Goal: Task Accomplishment & Management: Use online tool/utility

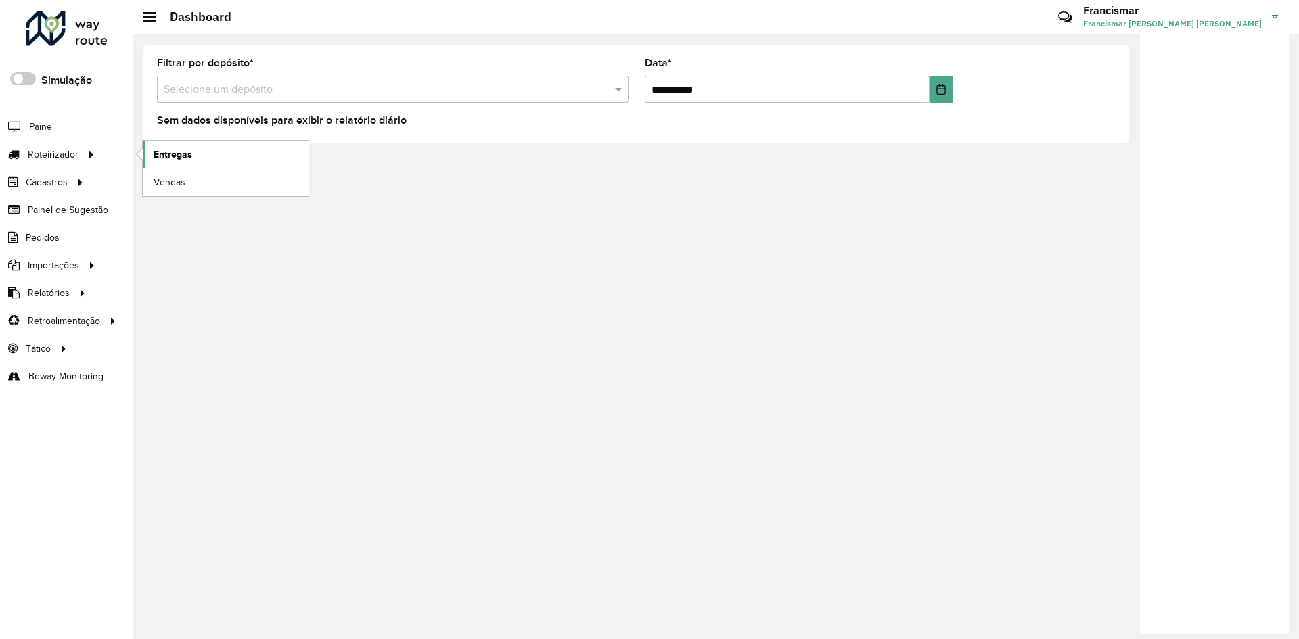
click at [176, 159] on span "Entregas" at bounding box center [173, 155] width 39 height 14
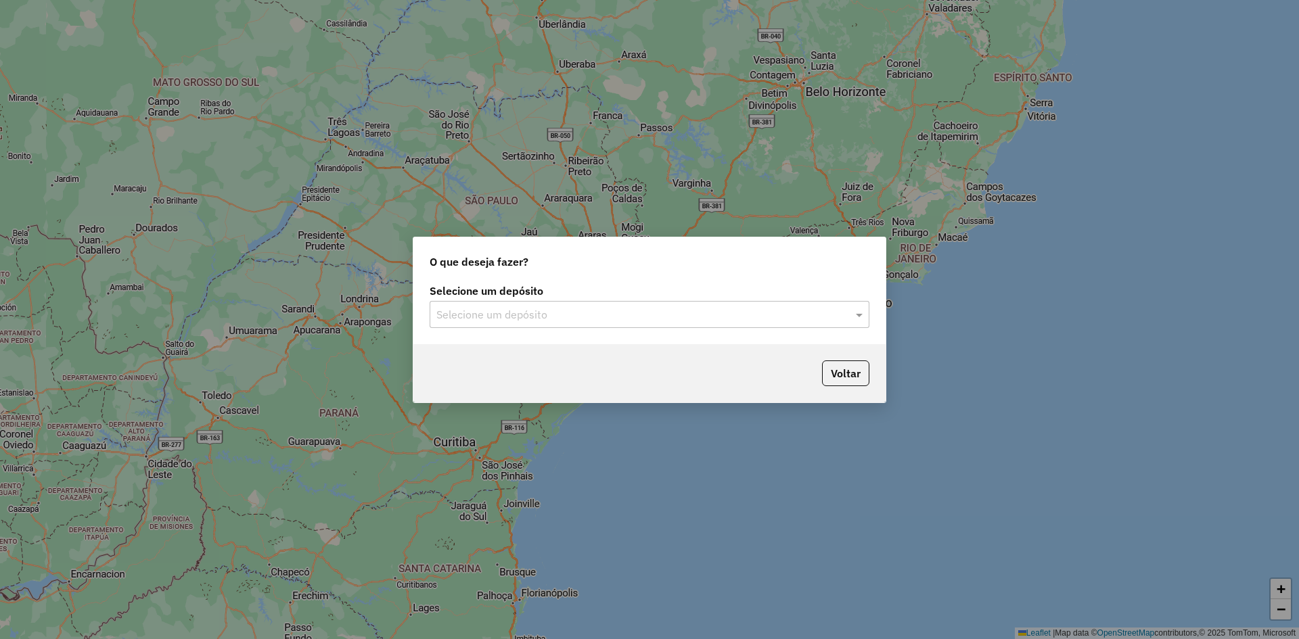
click at [554, 311] on input "text" at bounding box center [635, 315] width 399 height 16
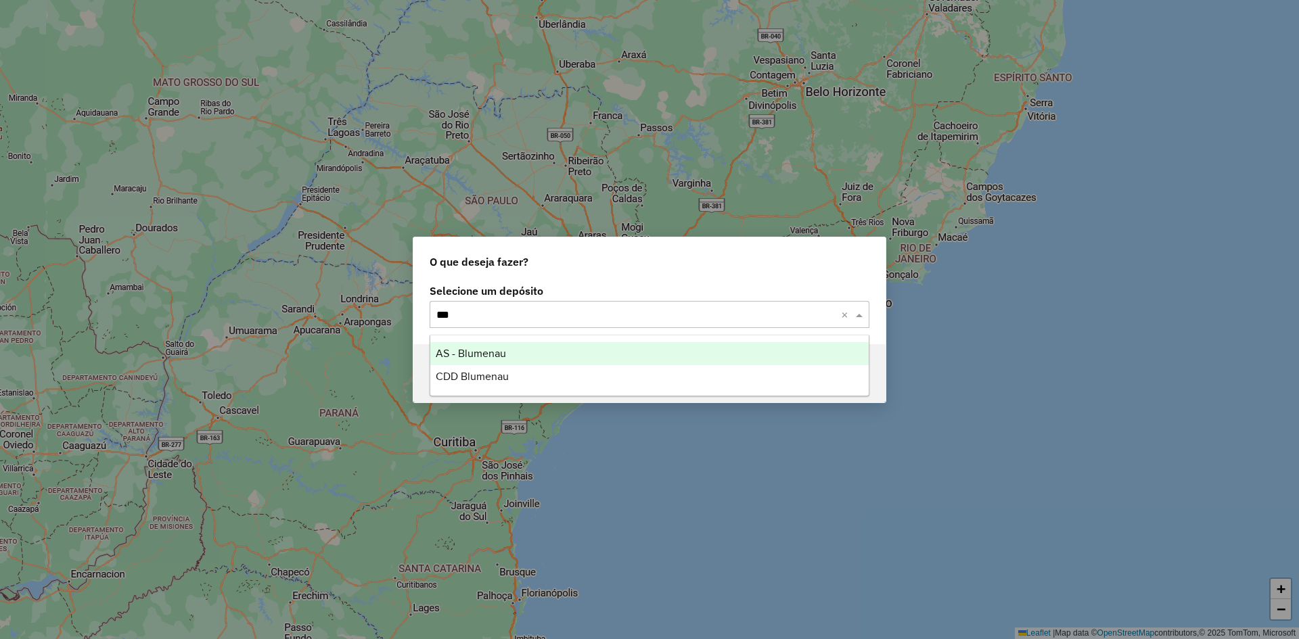
type input "****"
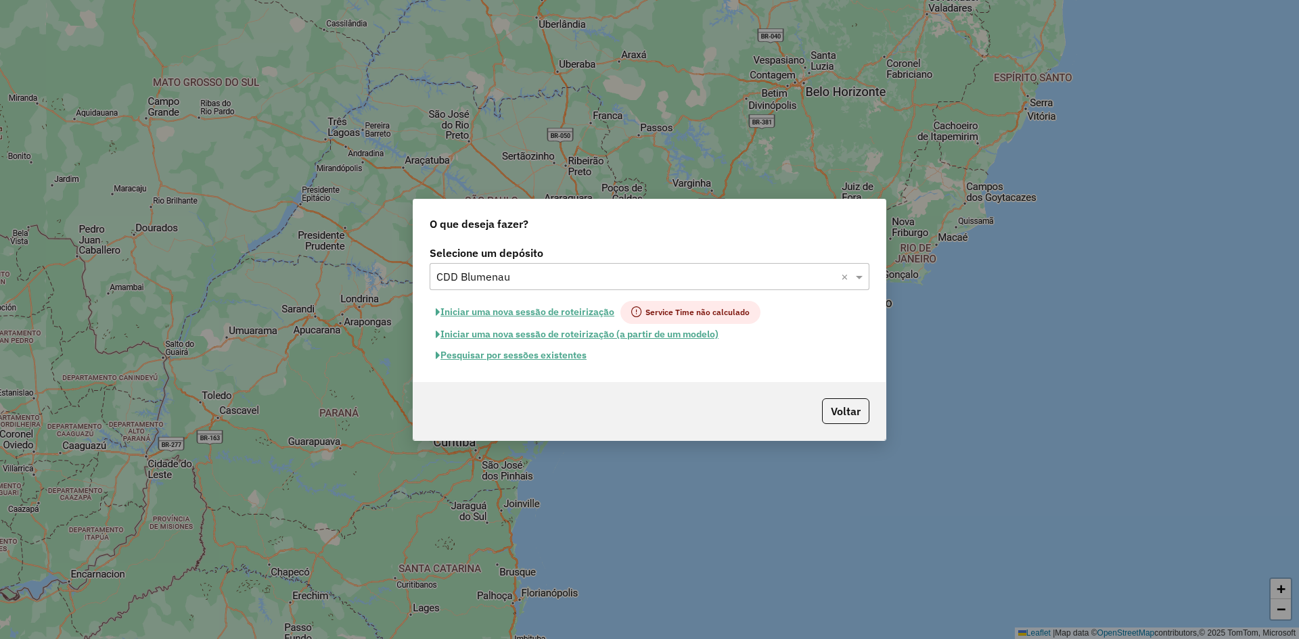
click at [520, 354] on button "Pesquisar por sessões existentes" at bounding box center [511, 355] width 163 height 21
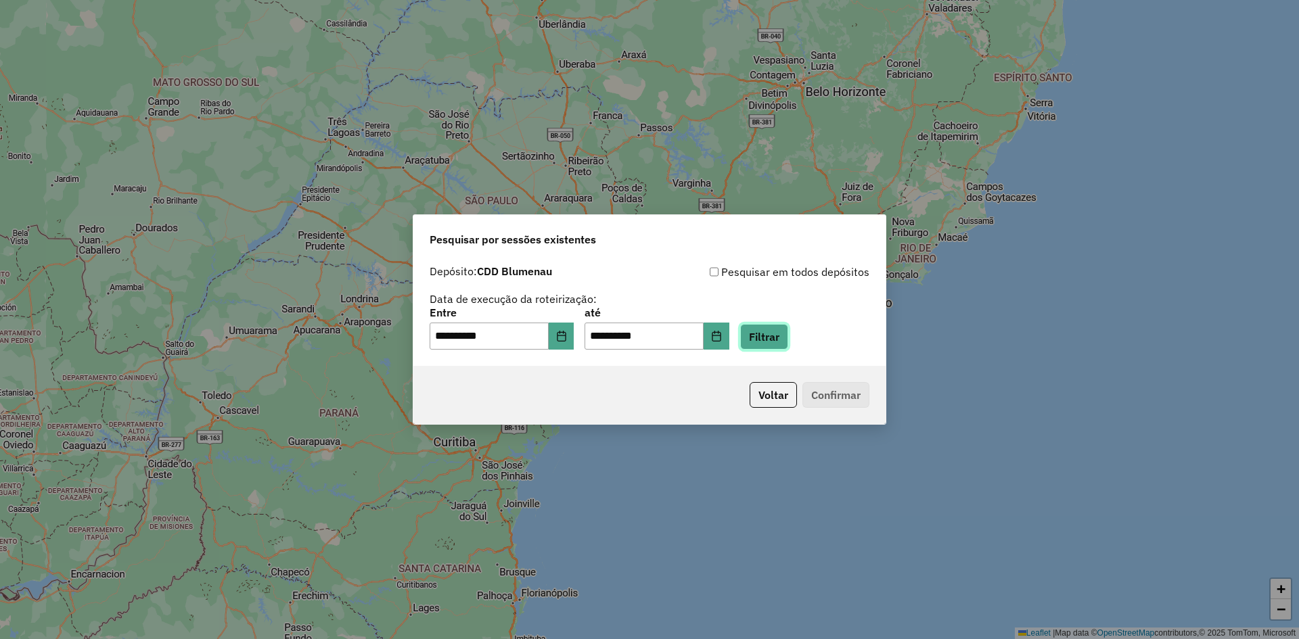
click at [777, 336] on button "Filtrar" at bounding box center [764, 337] width 48 height 26
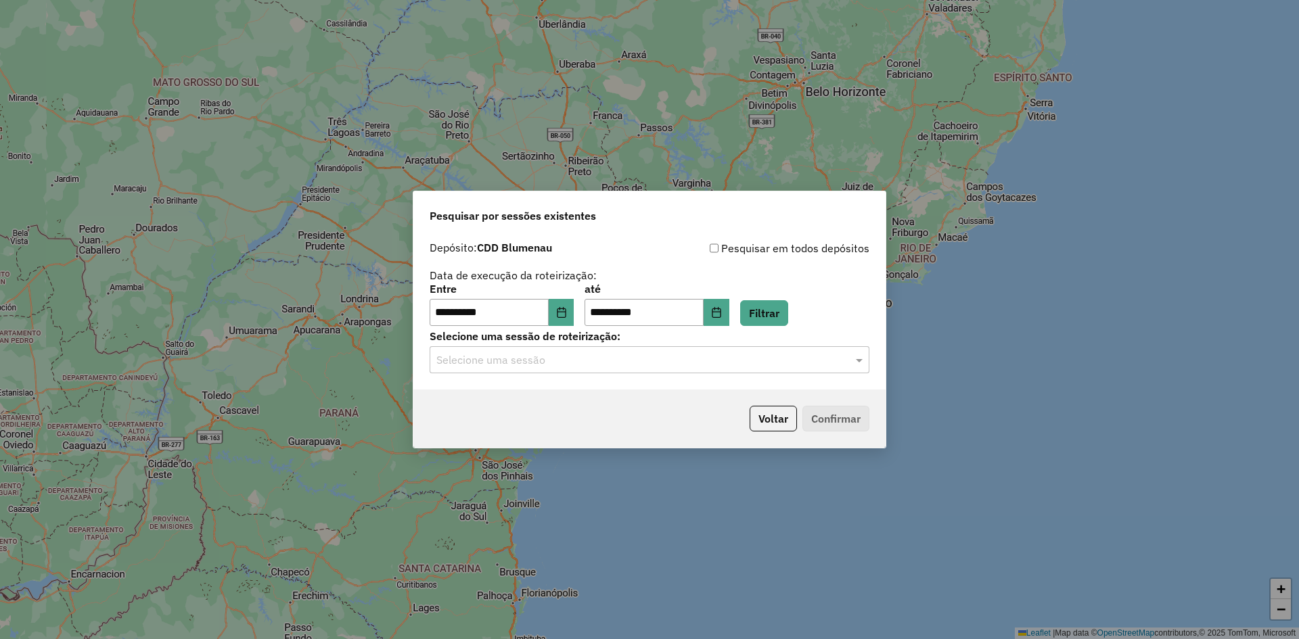
click at [670, 363] on input "text" at bounding box center [635, 361] width 399 height 16
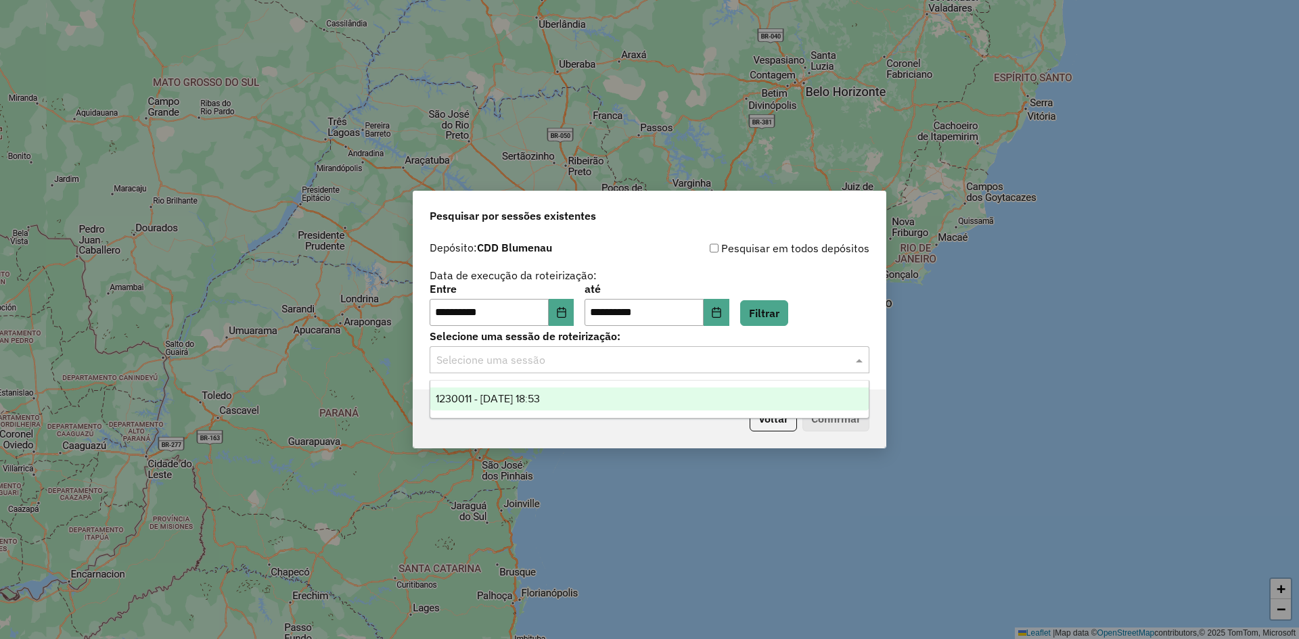
click at [633, 398] on div "1230011 - [DATE] 18:53" at bounding box center [649, 399] width 438 height 23
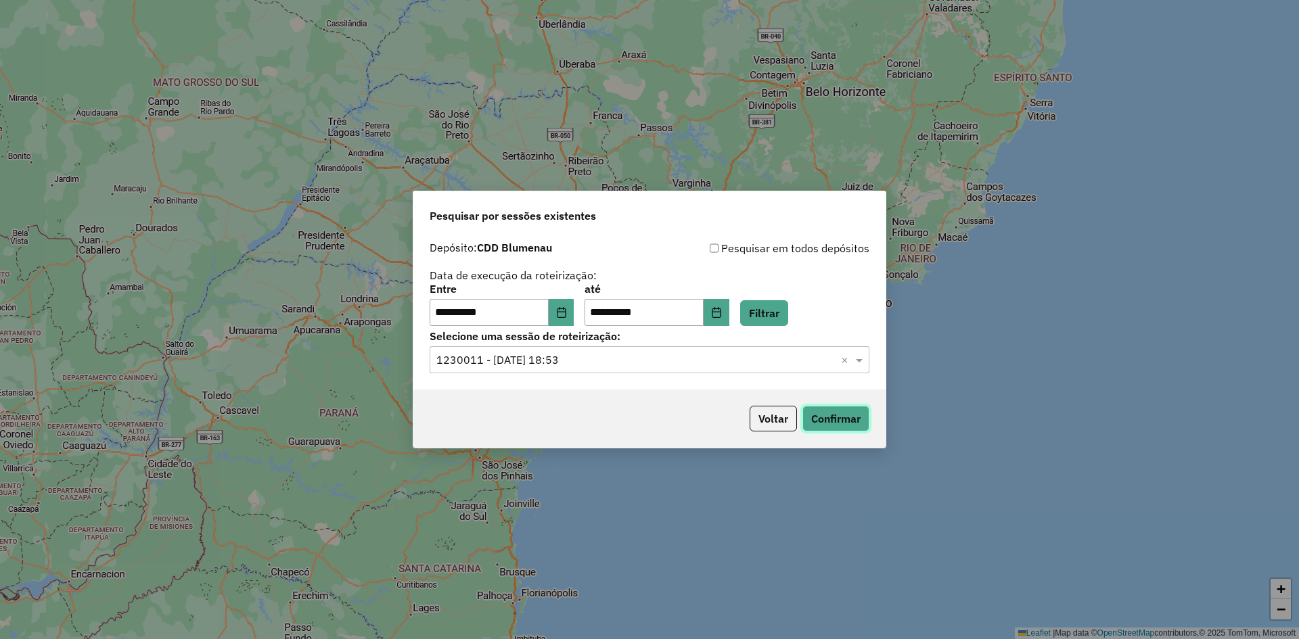
click at [833, 421] on button "Confirmar" at bounding box center [836, 419] width 67 height 26
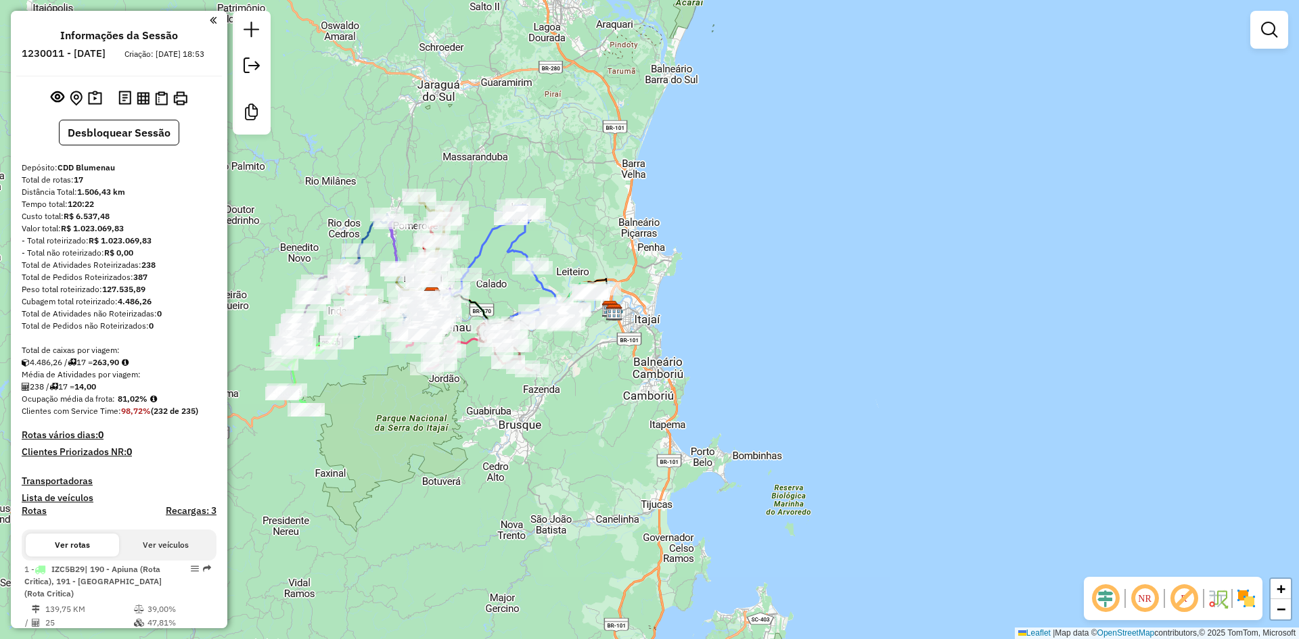
drag, startPoint x: 424, startPoint y: 259, endPoint x: 206, endPoint y: 235, distance: 218.5
click at [206, 235] on hb-router-mapa "Informações da Sessão 1230011 - 15/08/2025 Criação: 14/08/2025 18:53 Desbloquea…" at bounding box center [649, 319] width 1299 height 639
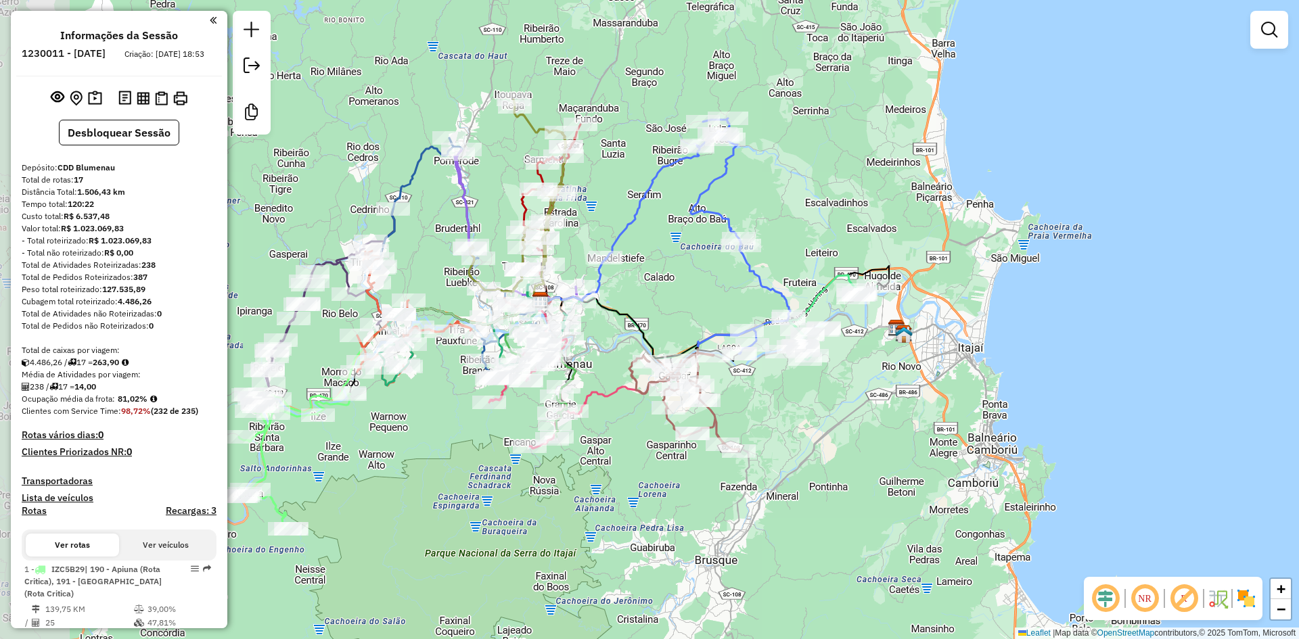
drag, startPoint x: 326, startPoint y: 233, endPoint x: 487, endPoint y: 184, distance: 167.6
click at [487, 184] on div "Janela de atendimento Grade de atendimento Capacidade Transportadoras Veículos …" at bounding box center [649, 319] width 1299 height 639
click at [464, 204] on icon at bounding box center [516, 225] width 122 height 150
select select "**********"
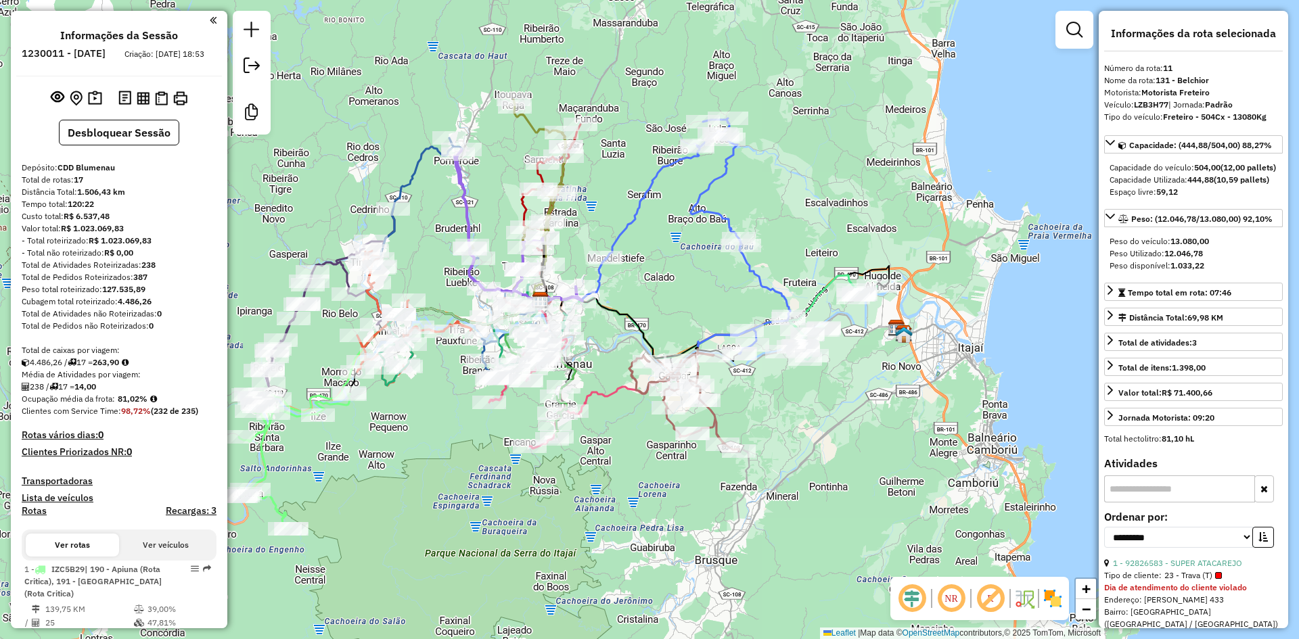
scroll to position [1280, 0]
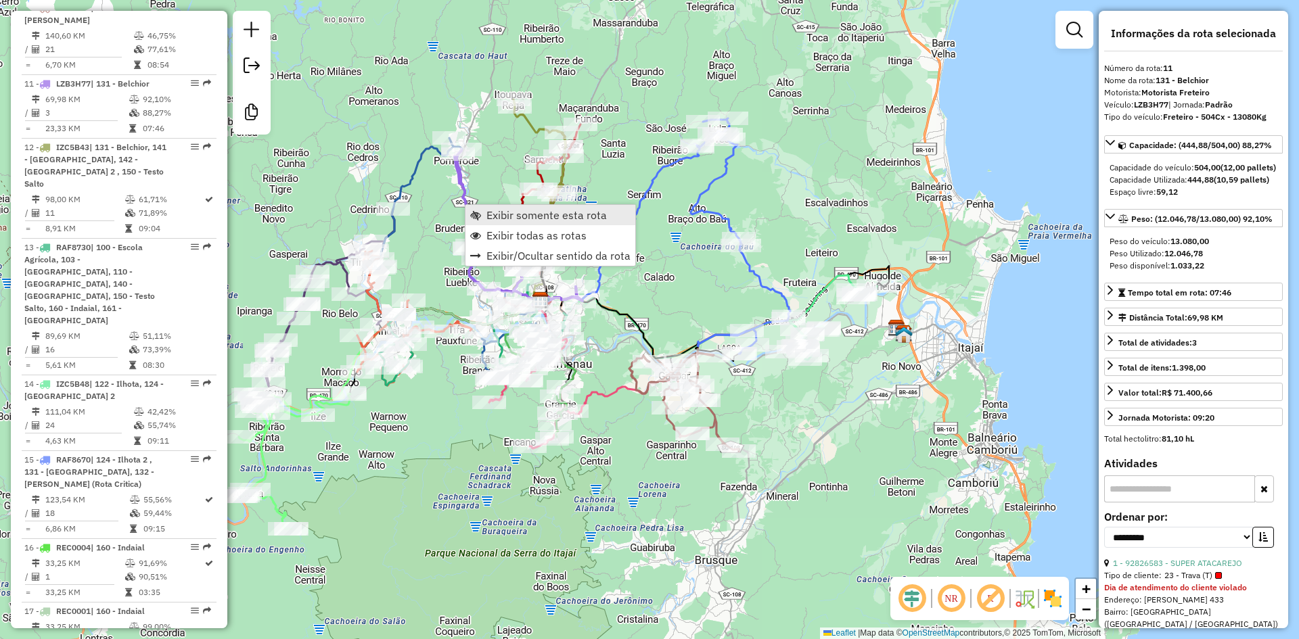
click at [488, 212] on span "Exibir somente esta rota" at bounding box center [547, 215] width 120 height 11
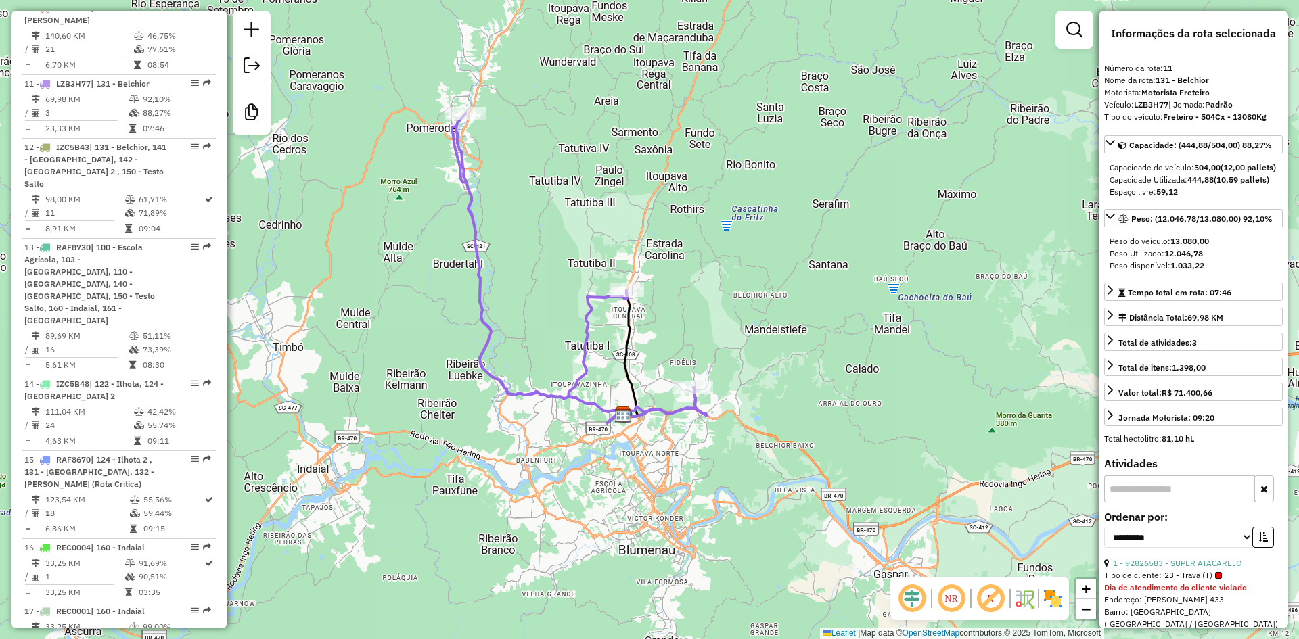
click at [475, 212] on icon at bounding box center [574, 264] width 244 height 300
click at [470, 212] on icon at bounding box center [574, 264] width 244 height 300
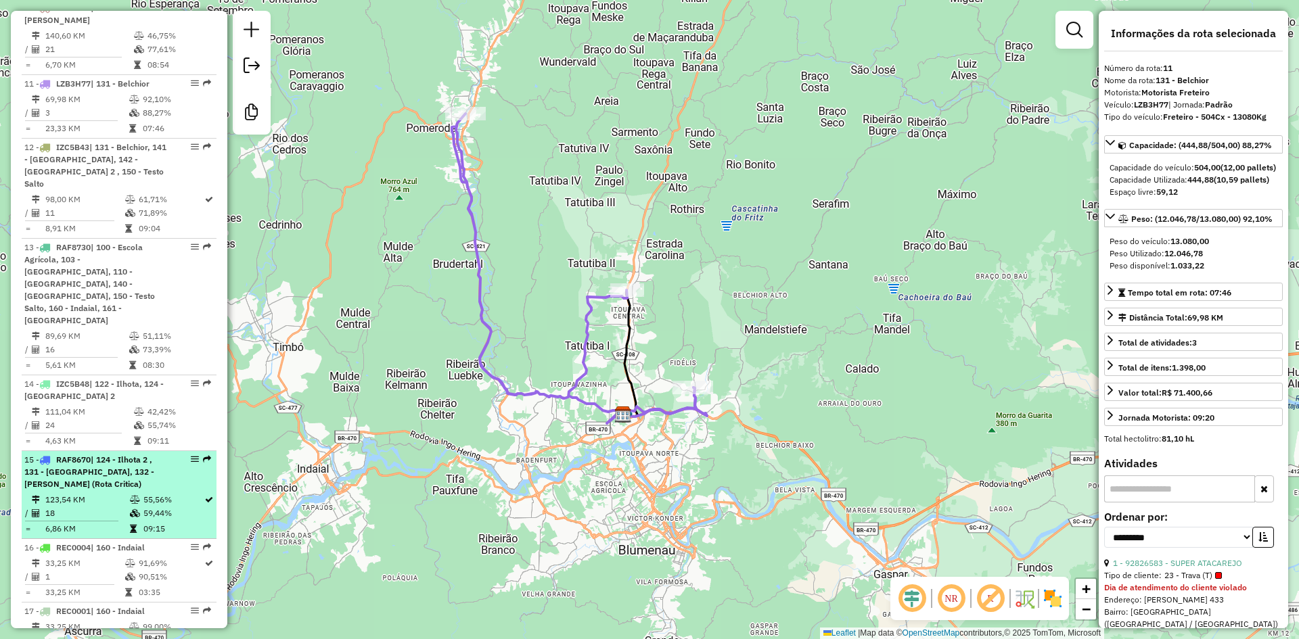
click at [194, 455] on em at bounding box center [195, 459] width 8 height 8
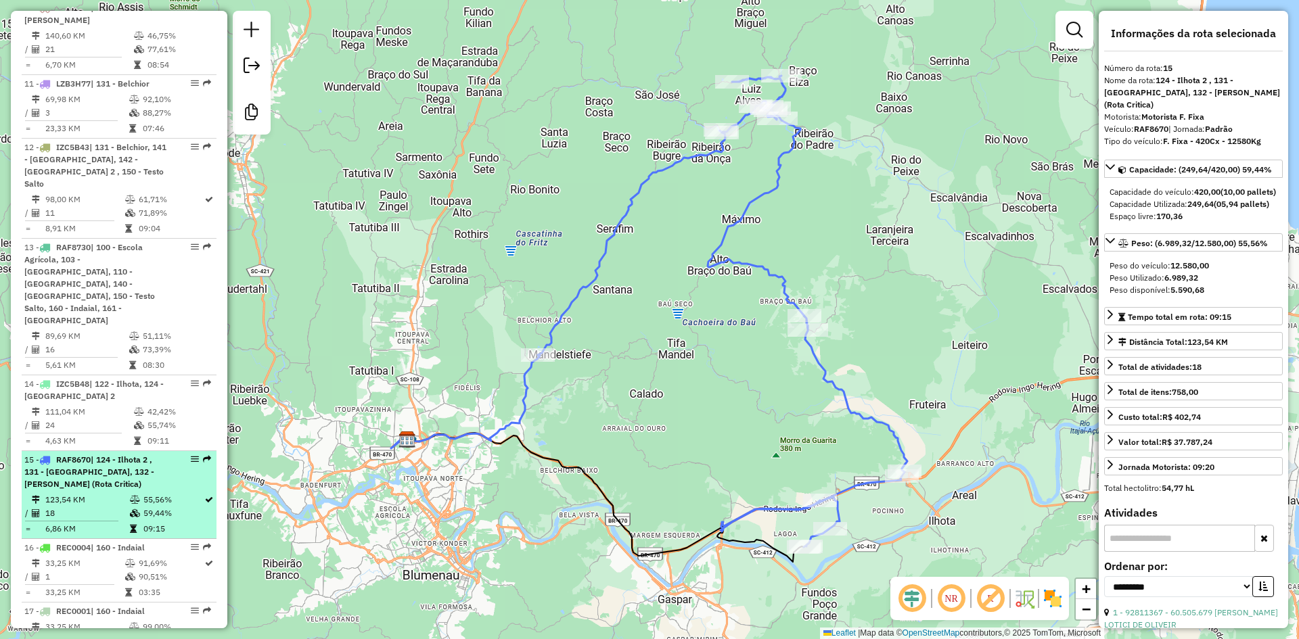
click at [192, 455] on em at bounding box center [195, 459] width 8 height 8
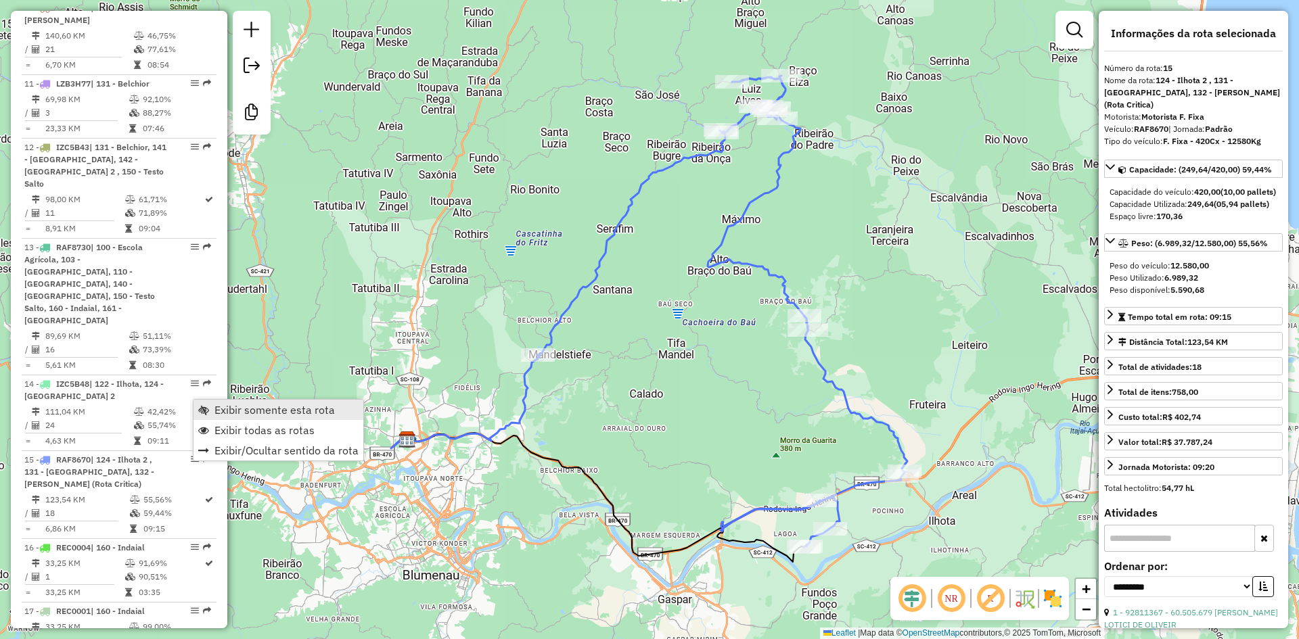
click at [241, 410] on span "Exibir somente esta rota" at bounding box center [275, 410] width 120 height 11
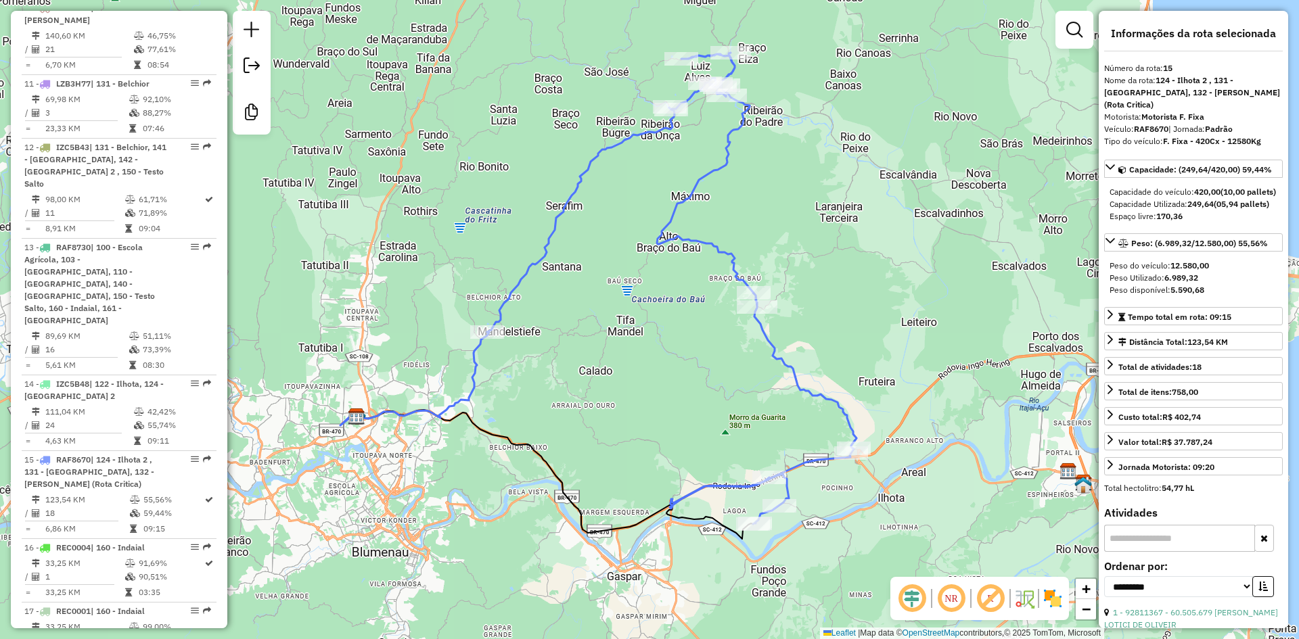
drag, startPoint x: 696, startPoint y: 315, endPoint x: 646, endPoint y: 292, distance: 55.7
click at [646, 292] on div "Janela de atendimento Grade de atendimento Capacidade Transportadoras Veículos …" at bounding box center [649, 319] width 1299 height 639
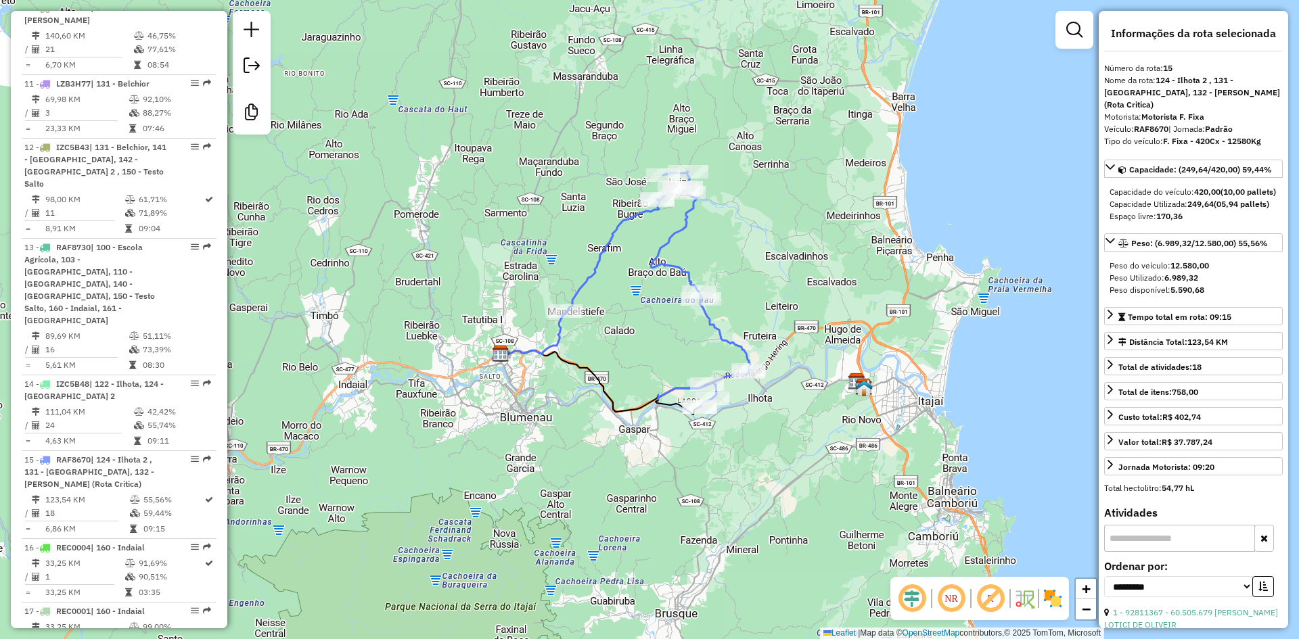
click at [592, 262] on icon at bounding box center [658, 289] width 185 height 235
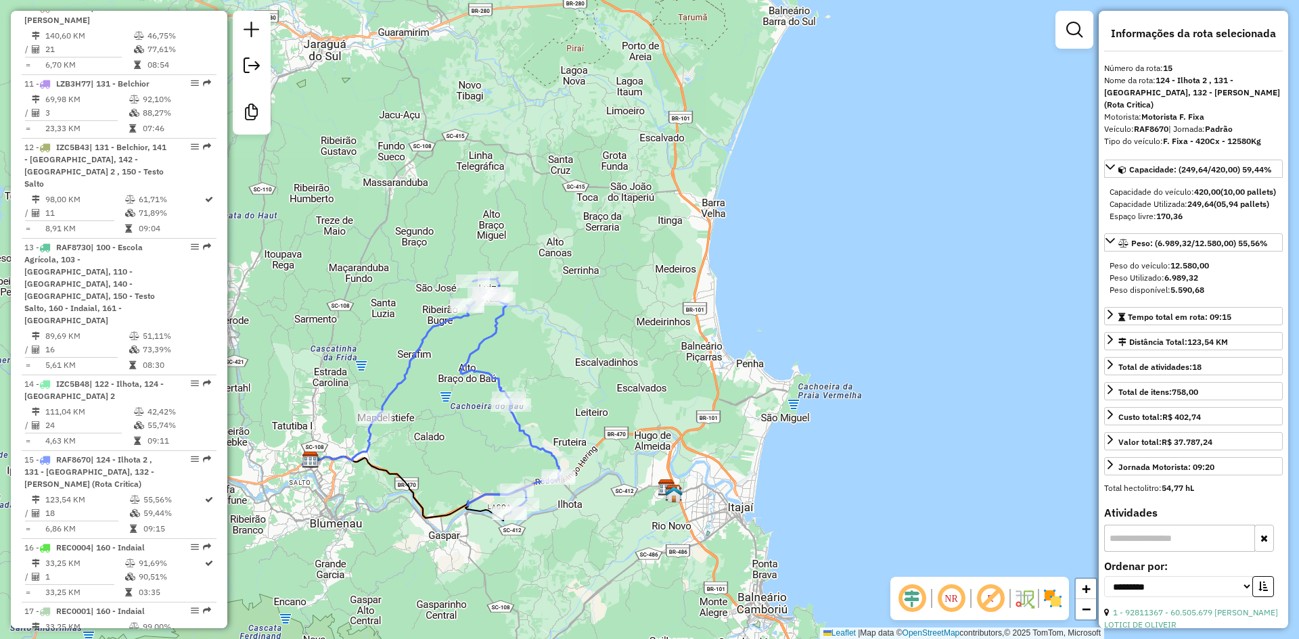
drag, startPoint x: 483, startPoint y: 292, endPoint x: 294, endPoint y: 390, distance: 212.8
click at [294, 390] on div "Janela de atendimento Grade de atendimento Capacidade Transportadoras Veículos …" at bounding box center [649, 319] width 1299 height 639
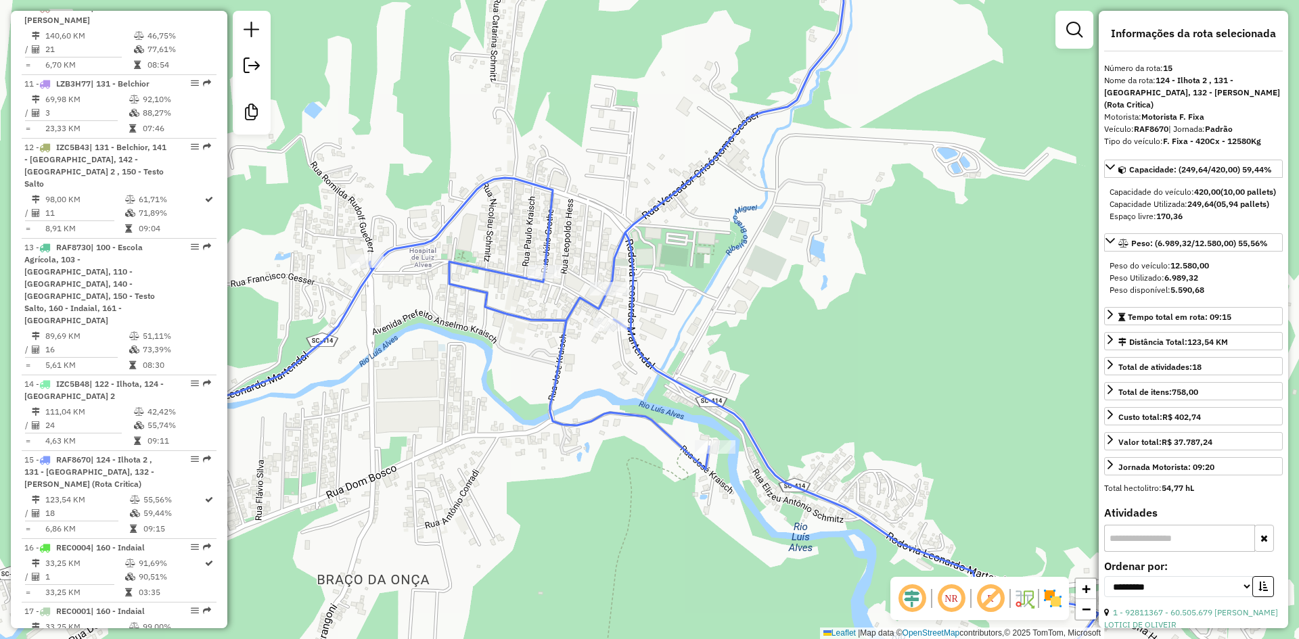
drag, startPoint x: 468, startPoint y: 244, endPoint x: 682, endPoint y: 294, distance: 220.3
click at [682, 294] on div "Janela de atendimento Grade de atendimento Capacidade Transportadoras Veículos …" at bounding box center [649, 319] width 1299 height 639
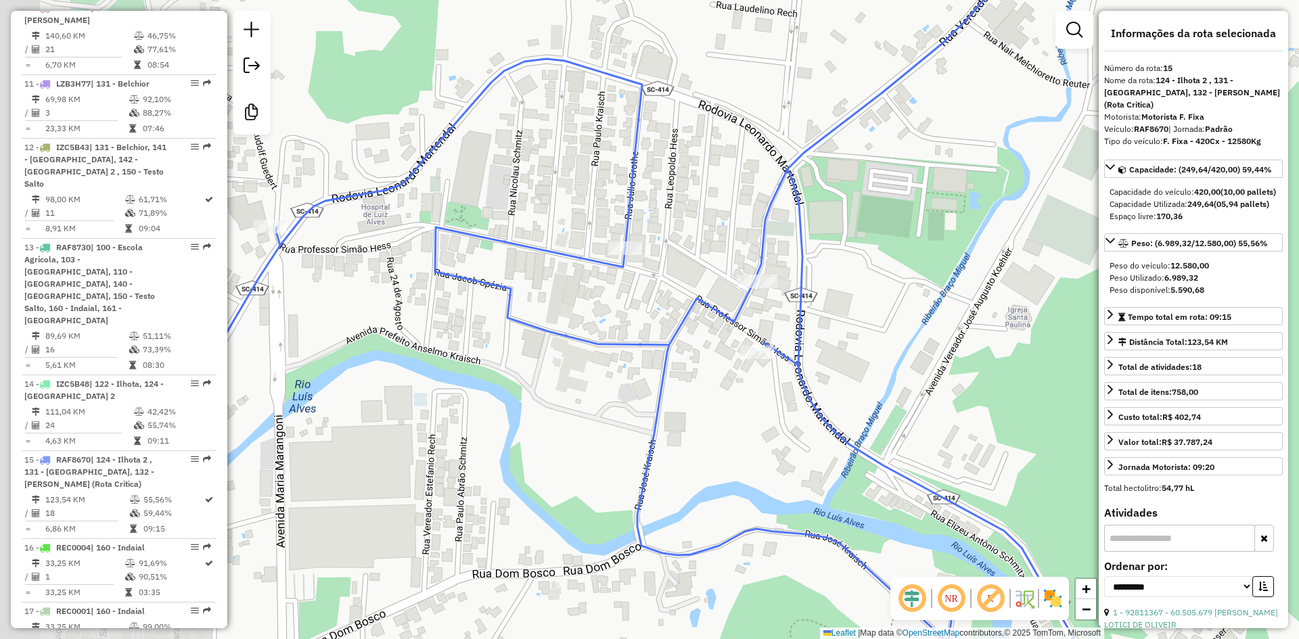
drag, startPoint x: 666, startPoint y: 285, endPoint x: 886, endPoint y: 279, distance: 220.0
click at [886, 279] on div "Janela de atendimento Grade de atendimento Capacidade Transportadoras Veículos …" at bounding box center [649, 319] width 1299 height 639
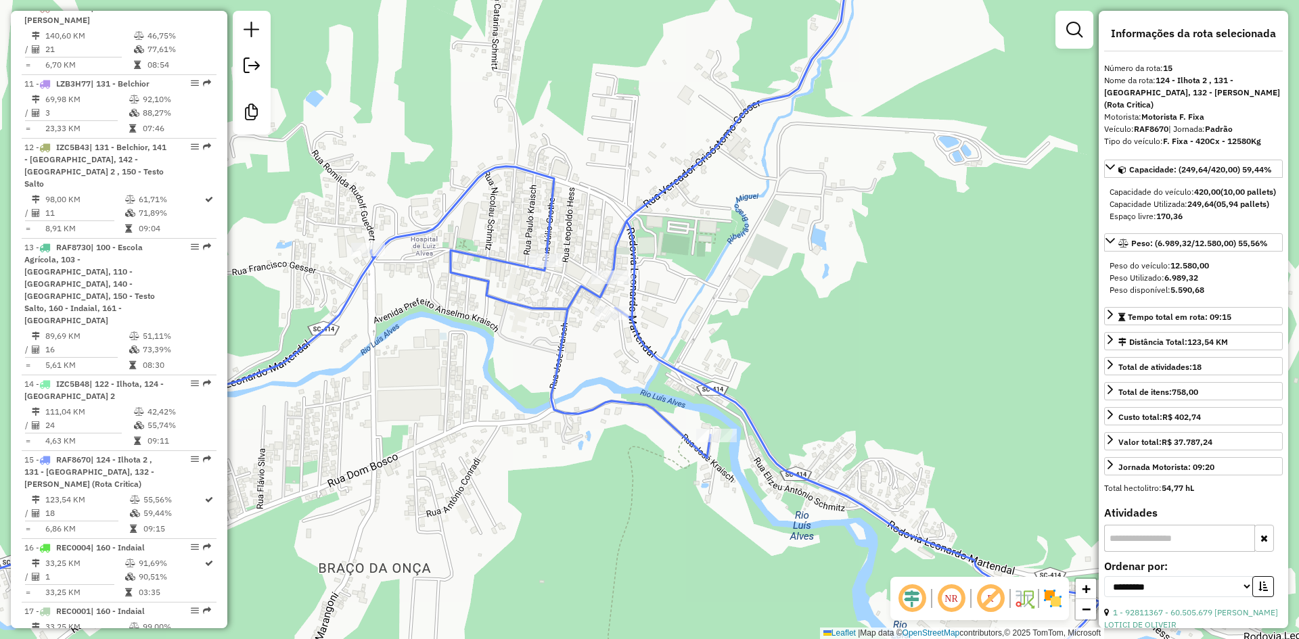
drag, startPoint x: 902, startPoint y: 284, endPoint x: 702, endPoint y: 287, distance: 199.6
click at [702, 287] on div "Janela de atendimento Grade de atendimento Capacidade Transportadoras Veículos …" at bounding box center [649, 319] width 1299 height 639
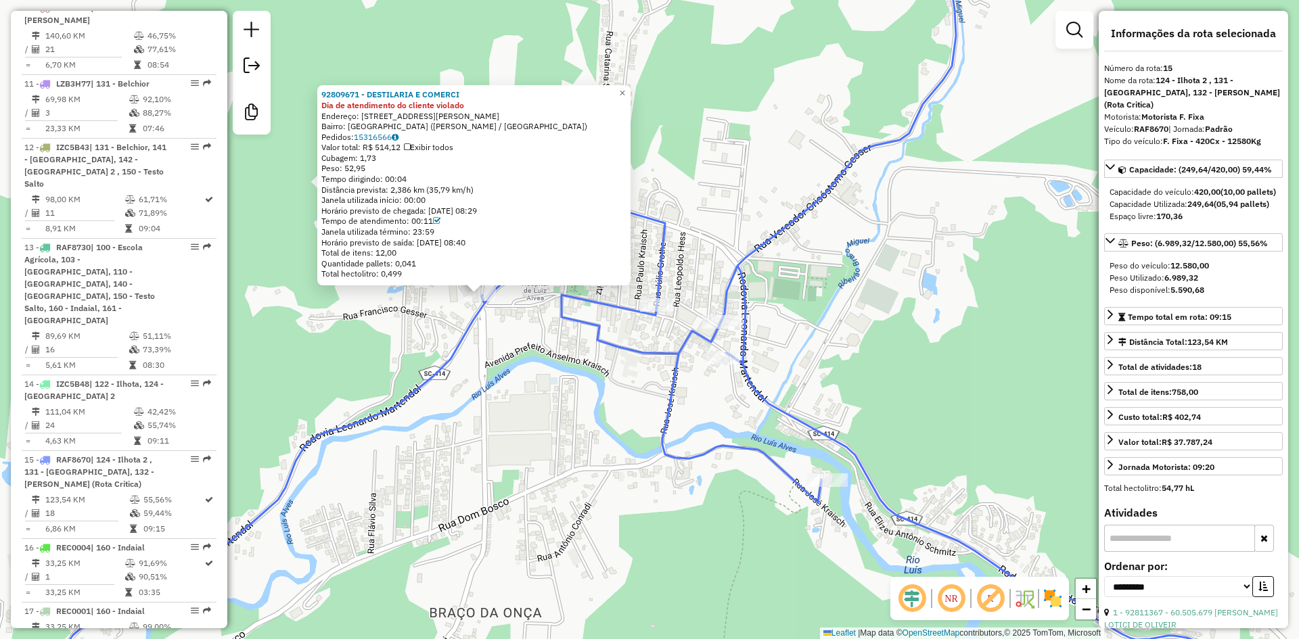
drag, startPoint x: 740, startPoint y: 457, endPoint x: 569, endPoint y: 432, distance: 172.4
click at [569, 432] on div "92809671 - DESTILARIA E COMERCI Dia de atendimento do cliente violado Endereço:…" at bounding box center [649, 319] width 1299 height 639
